Goal: Subscribe to service/newsletter

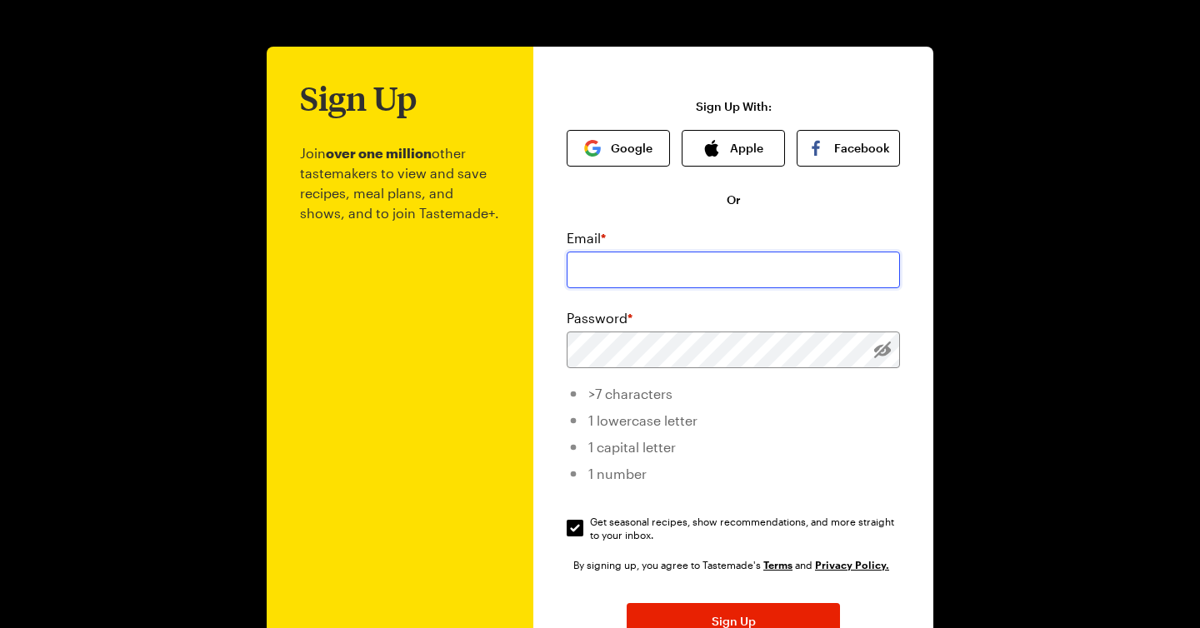
click at [650, 278] on input "email" at bounding box center [733, 270] width 333 height 37
type input "[EMAIL_ADDRESS][DOMAIN_NAME]"
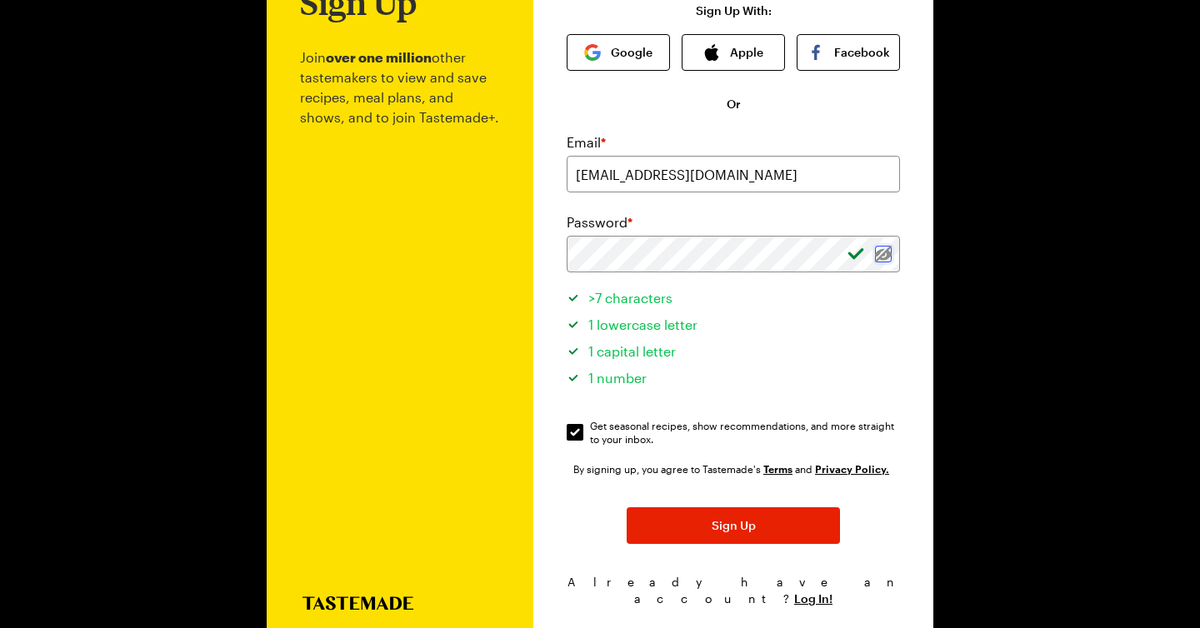
scroll to position [113, 0]
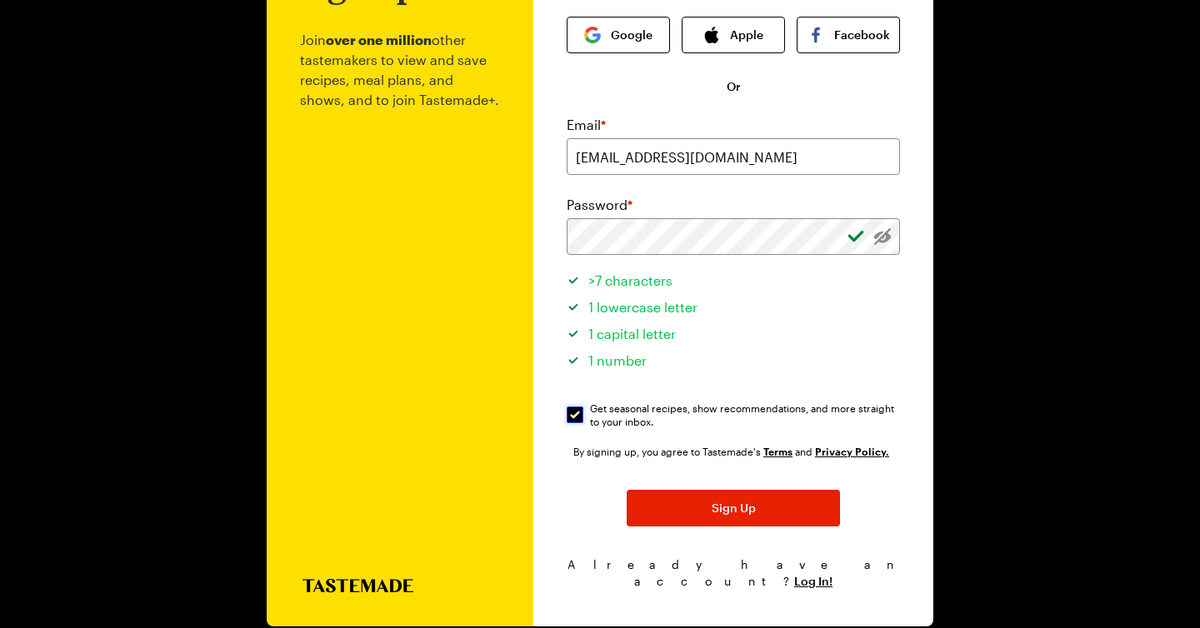
click at [577, 418] on input "Get seasonal recipes, show recommendations, and more straight to your inbox. Ge…" at bounding box center [575, 415] width 17 height 17
checkbox input "false"
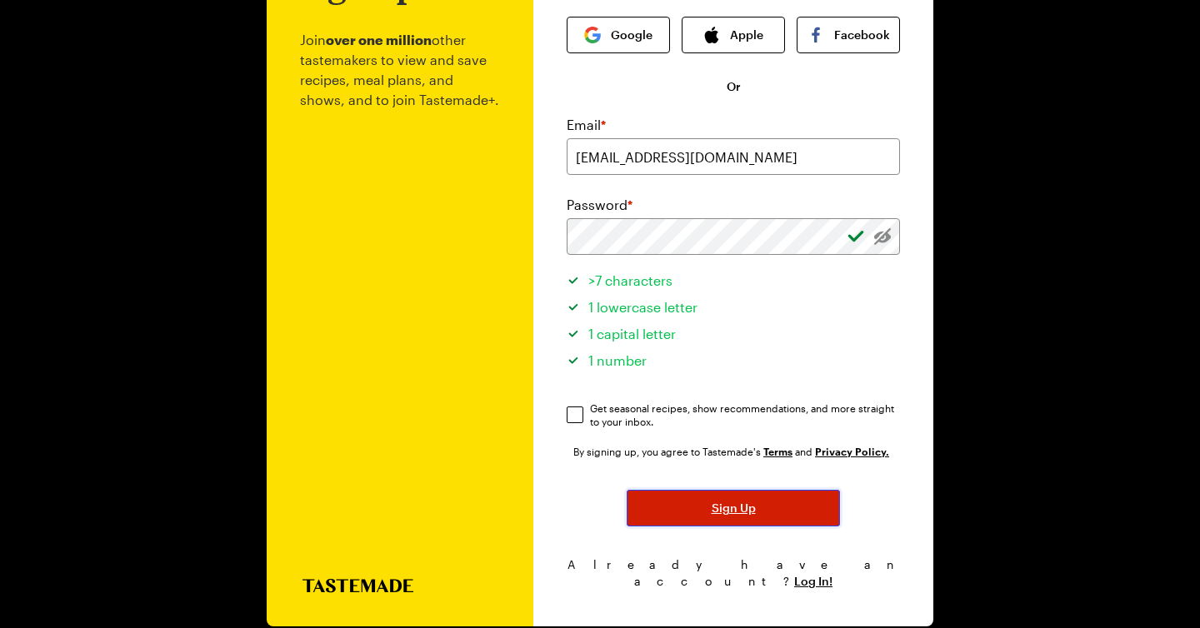
click at [781, 519] on button "Sign Up" at bounding box center [733, 508] width 213 height 37
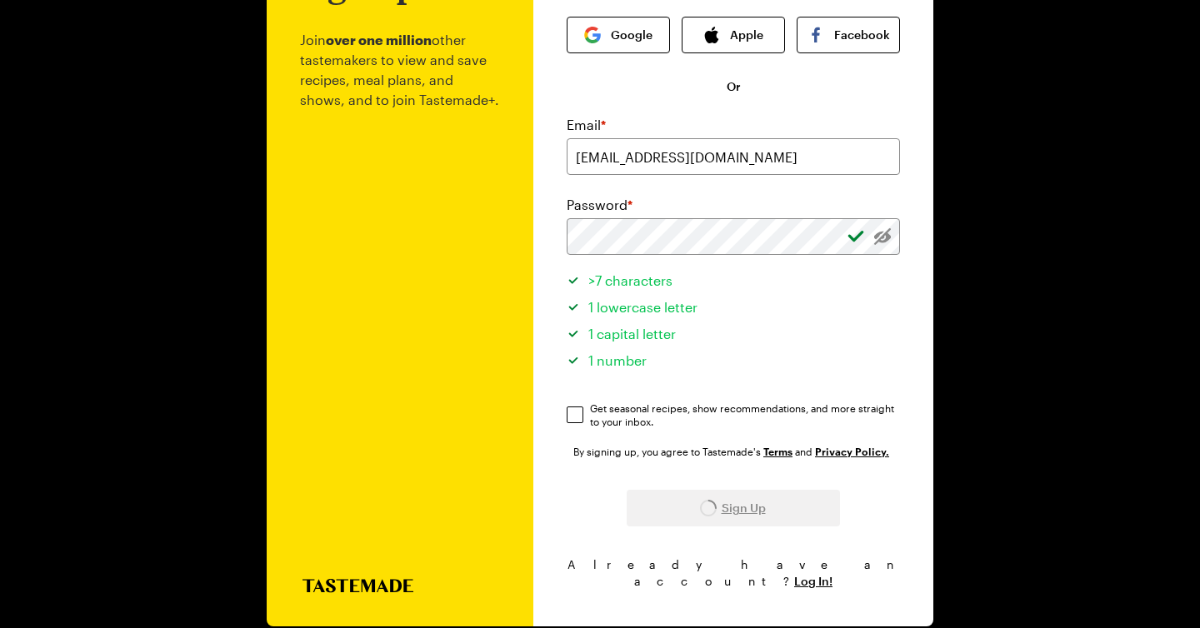
scroll to position [0, 0]
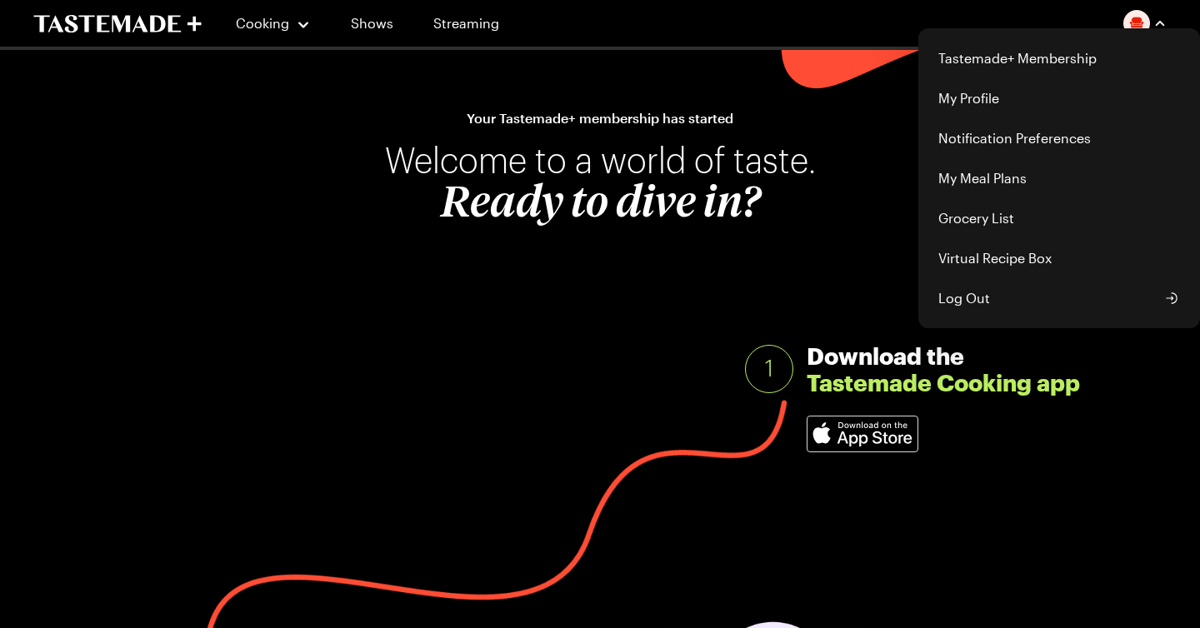
click at [1159, 32] on div "Tastemade+ Membership My Profile Notification Preferences My Meal Plans Grocery…" at bounding box center [1144, 23] width 43 height 27
